Goal: Check status

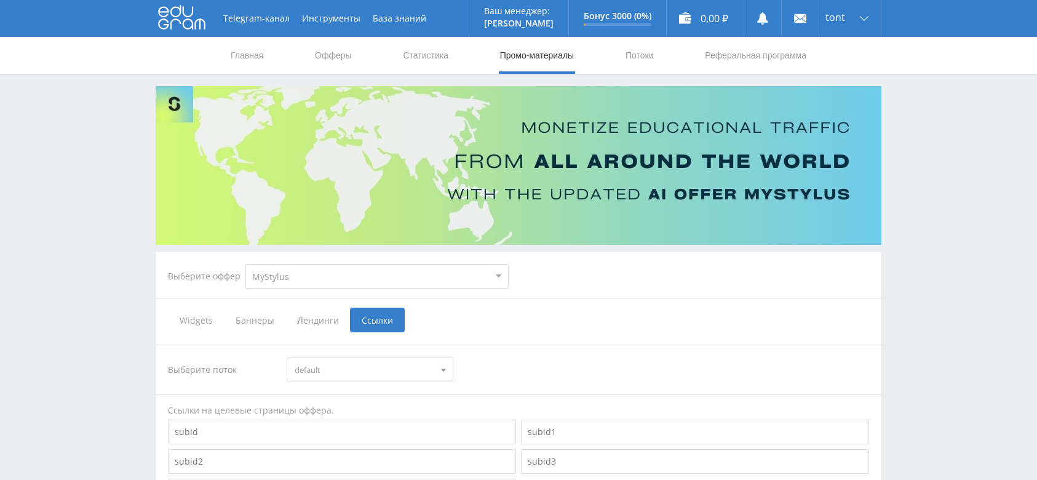
scroll to position [95, 0]
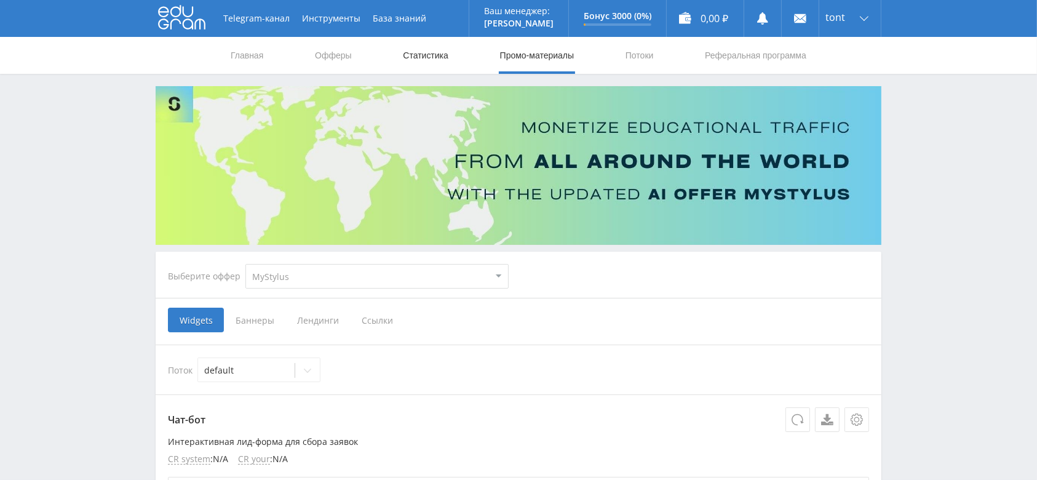
click at [405, 52] on link "Статистика" at bounding box center [426, 55] width 48 height 37
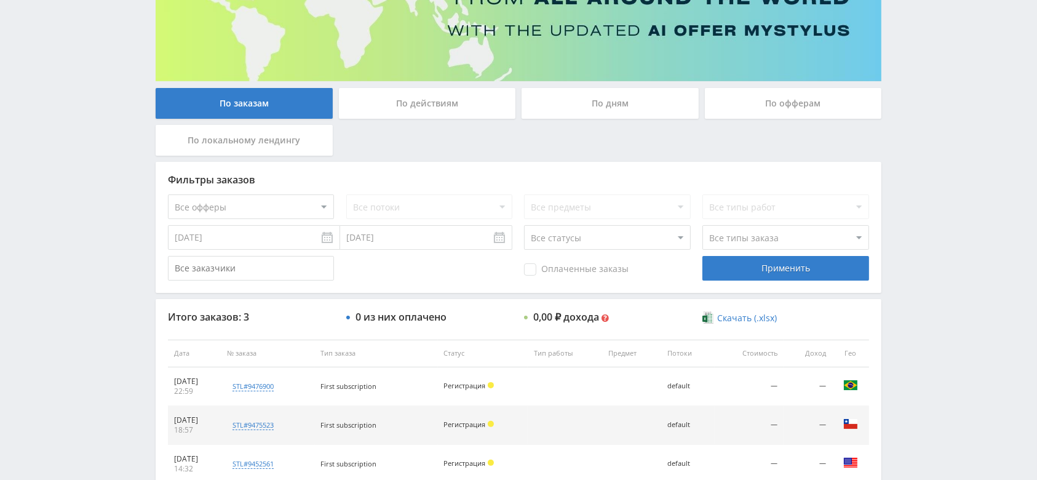
scroll to position [256, 0]
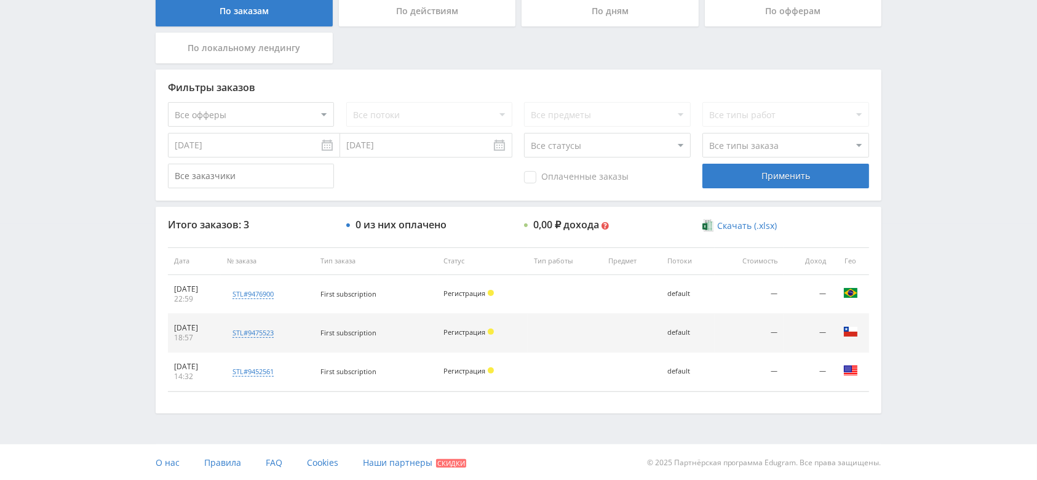
click at [640, 210] on div "Итого заказов: 3 0 из них оплачено 0,00 ₽ дохода Мультивалютный доход $ 0.00 0,…" at bounding box center [519, 310] width 726 height 206
